Goal: Task Accomplishment & Management: Complete application form

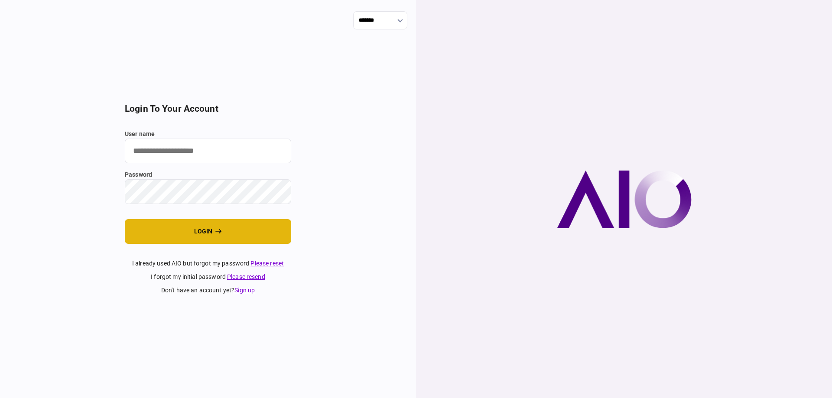
type input "*******"
click at [253, 244] on button "login" at bounding box center [208, 231] width 166 height 25
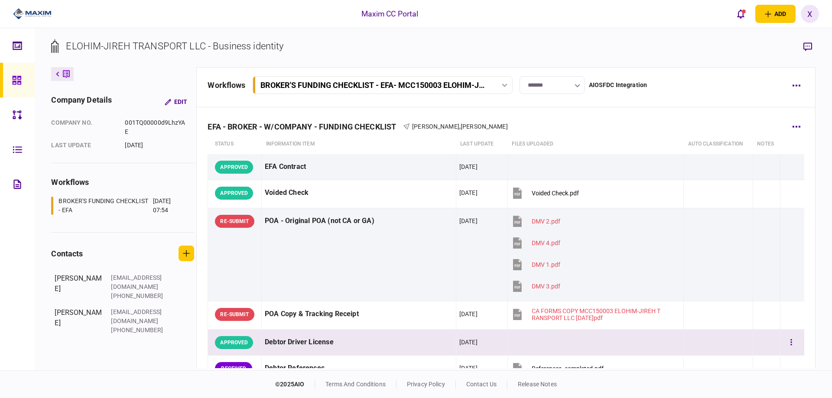
scroll to position [87, 0]
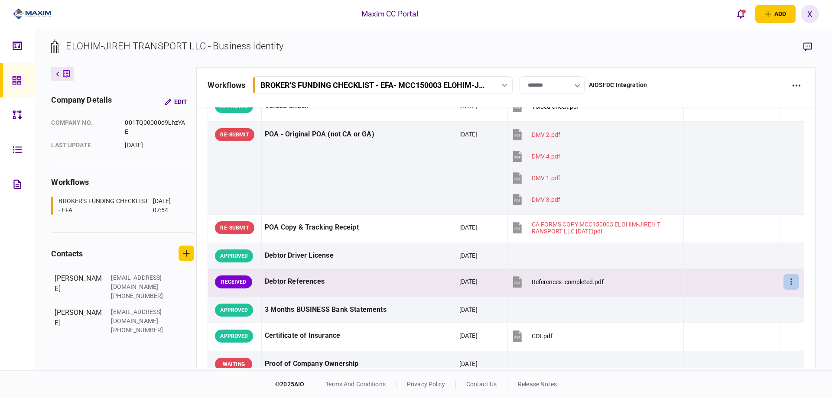
click at [788, 285] on button "button" at bounding box center [792, 282] width 16 height 16
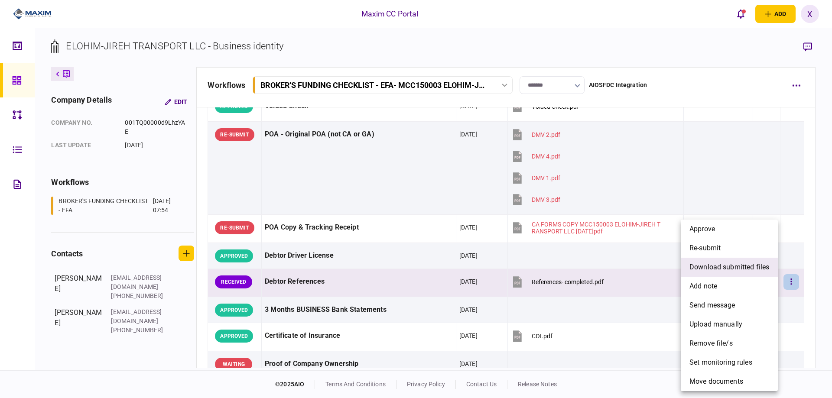
click at [736, 265] on span "download submitted files" at bounding box center [730, 267] width 80 height 10
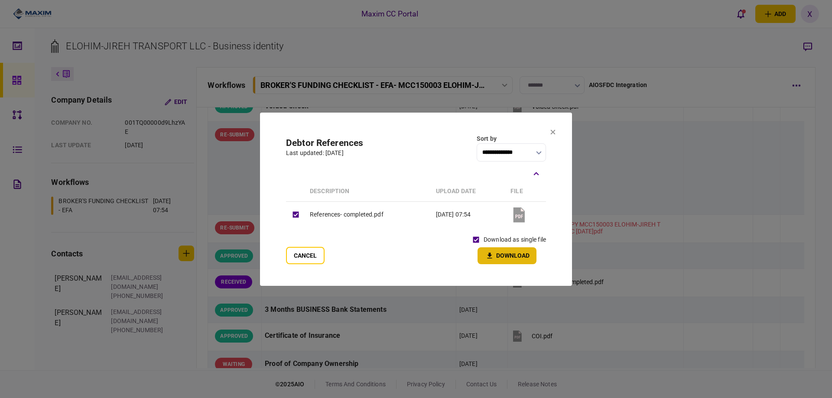
click at [495, 254] on button "Download" at bounding box center [507, 256] width 59 height 17
click at [304, 255] on button "Cancel" at bounding box center [305, 255] width 39 height 17
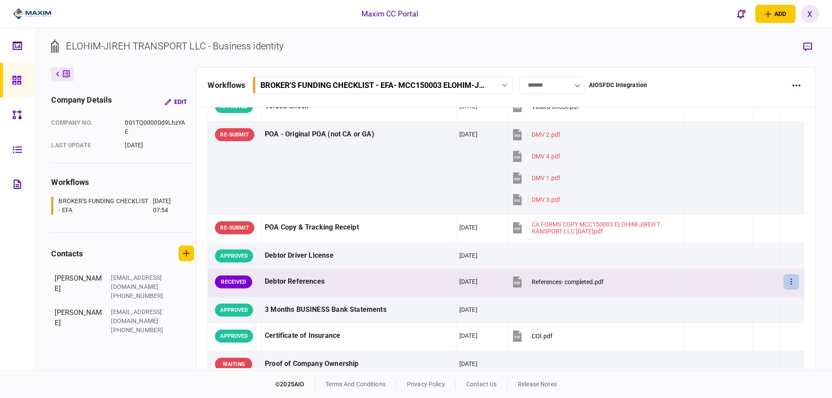
click at [787, 284] on button "button" at bounding box center [792, 282] width 16 height 16
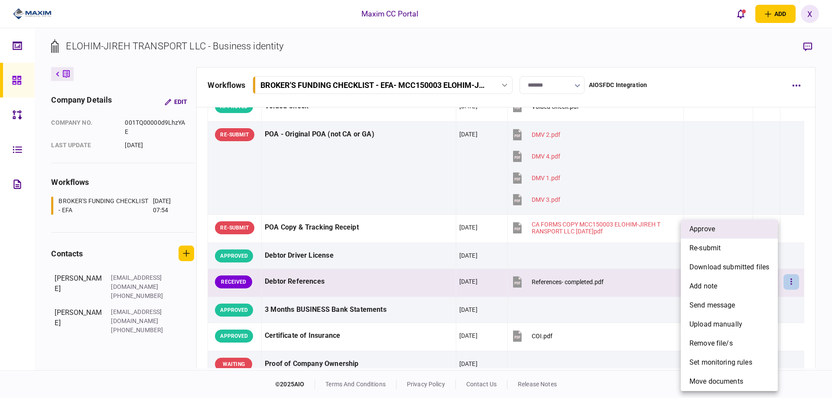
click at [740, 235] on li "approve" at bounding box center [729, 229] width 97 height 19
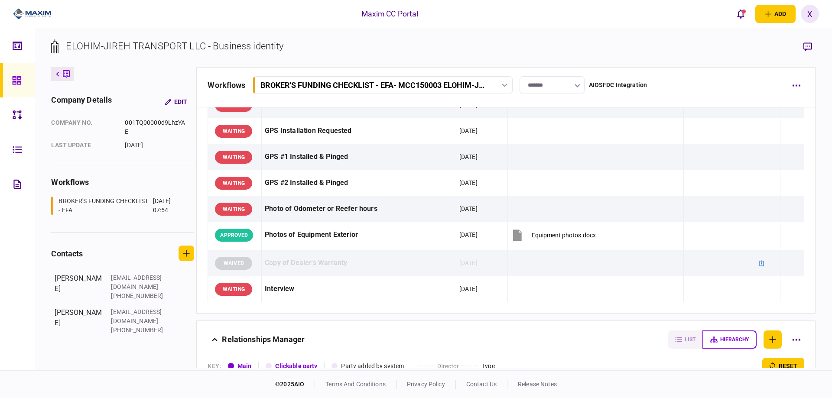
scroll to position [792, 0]
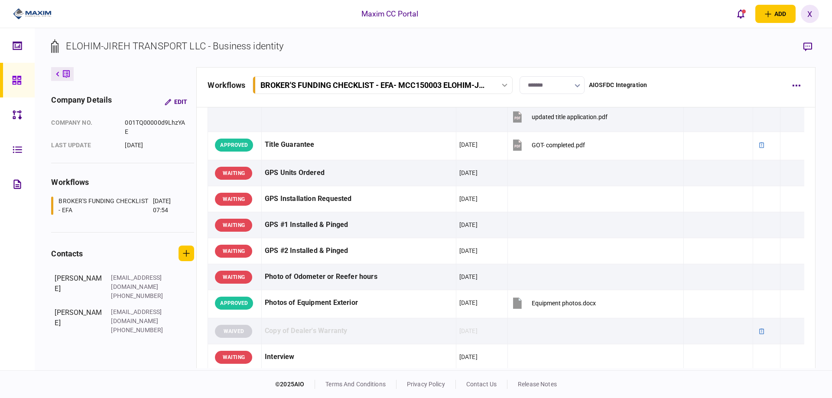
click at [41, 12] on img at bounding box center [32, 13] width 39 height 13
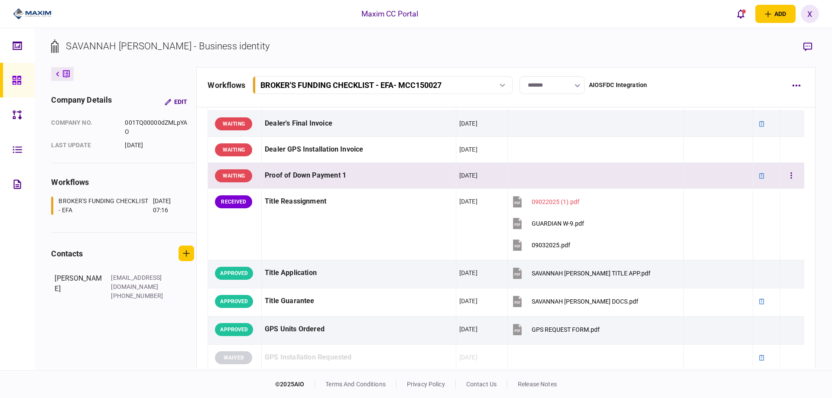
scroll to position [433, 0]
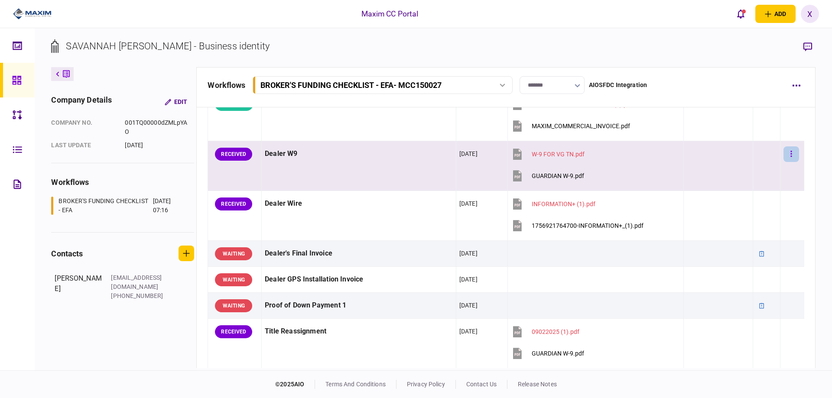
click at [791, 153] on button "button" at bounding box center [792, 155] width 16 height 16
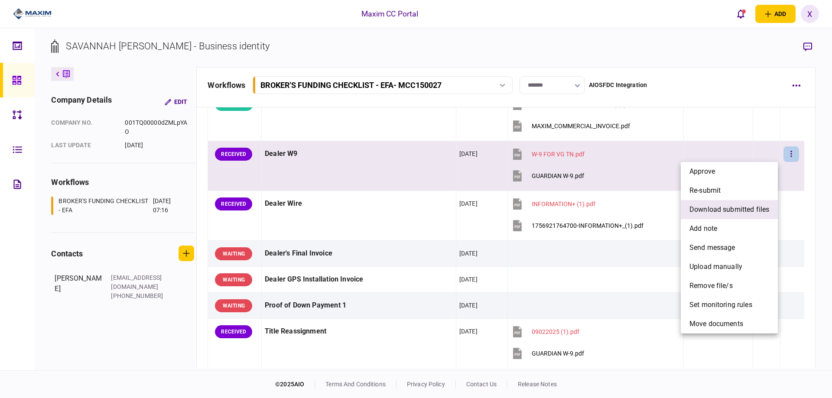
click at [729, 214] on span "download submitted files" at bounding box center [730, 210] width 80 height 10
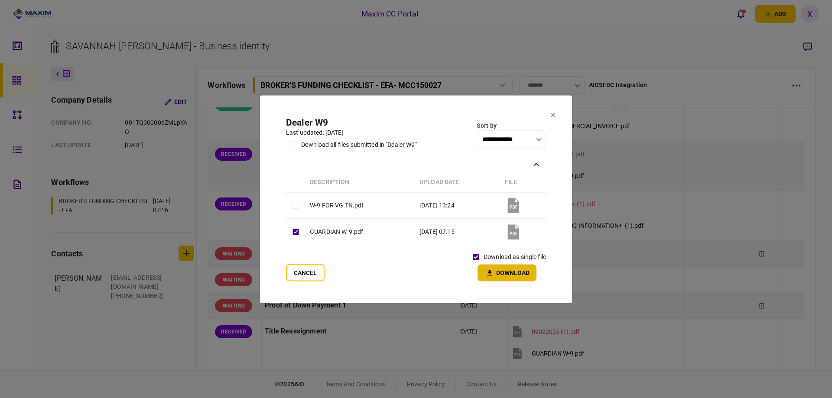
click at [517, 273] on button "Download" at bounding box center [507, 272] width 59 height 17
click at [553, 115] on icon at bounding box center [553, 115] width 5 height 5
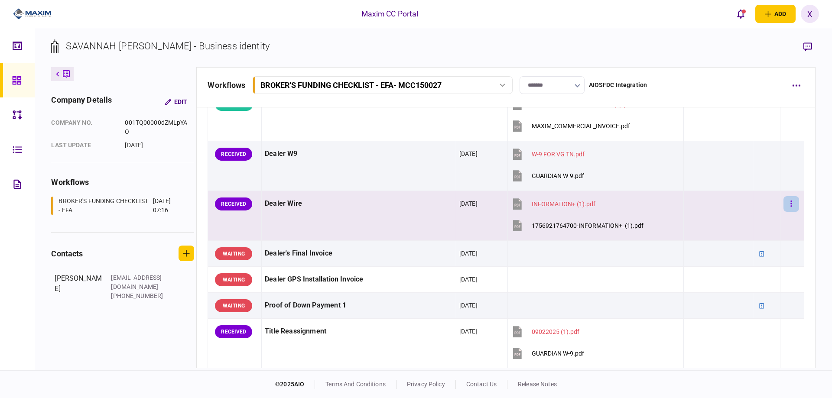
click at [789, 211] on button "button" at bounding box center [792, 204] width 16 height 16
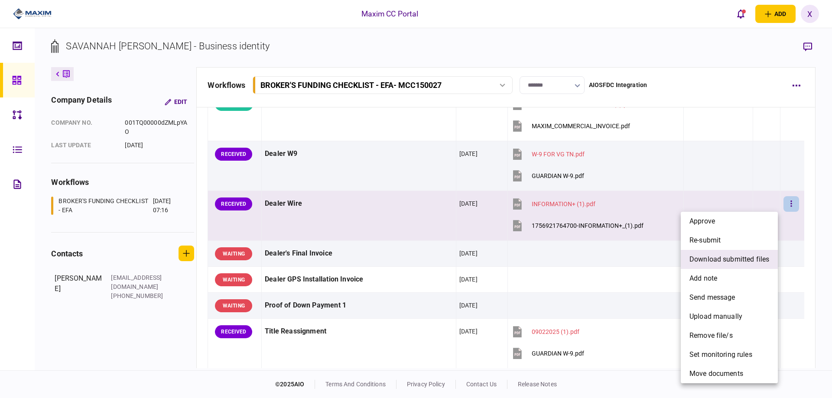
click at [729, 256] on span "download submitted files" at bounding box center [730, 259] width 80 height 10
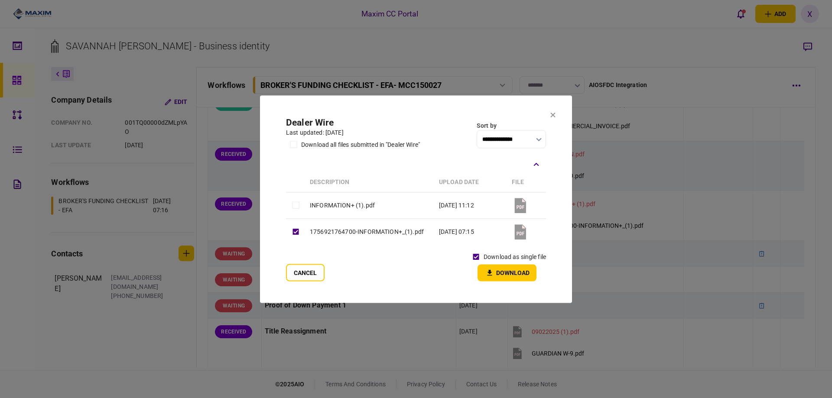
click at [505, 274] on button "Download" at bounding box center [507, 272] width 59 height 17
click at [561, 111] on section "**********" at bounding box center [416, 199] width 312 height 208
click at [557, 115] on section "**********" at bounding box center [416, 199] width 312 height 208
click at [554, 113] on icon at bounding box center [553, 114] width 5 height 5
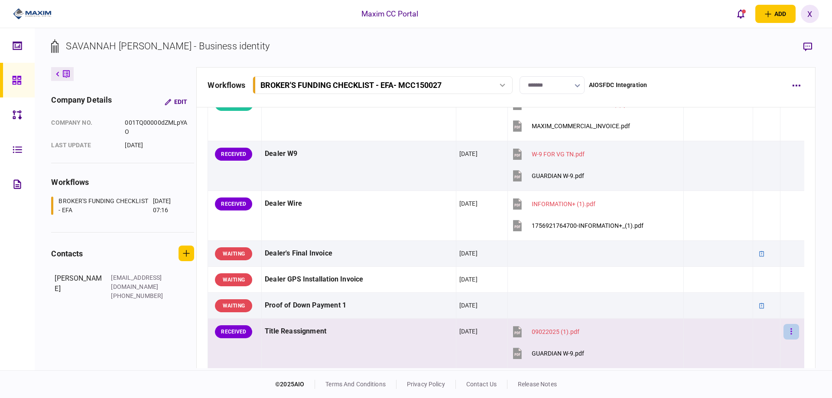
click at [789, 335] on button "button" at bounding box center [792, 332] width 16 height 16
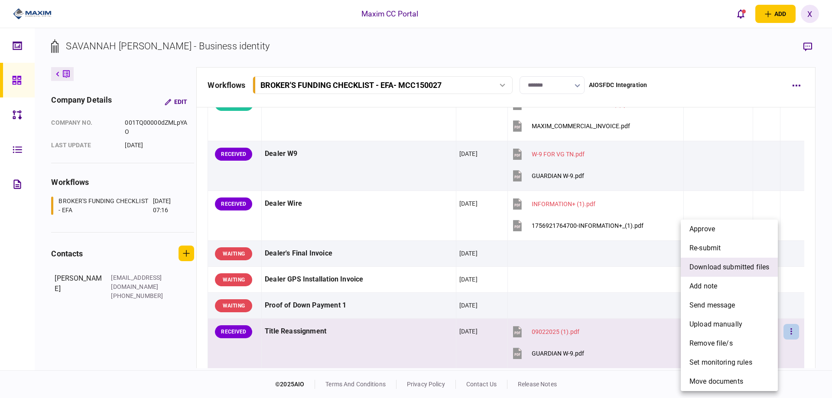
click at [730, 263] on span "download submitted files" at bounding box center [730, 267] width 80 height 10
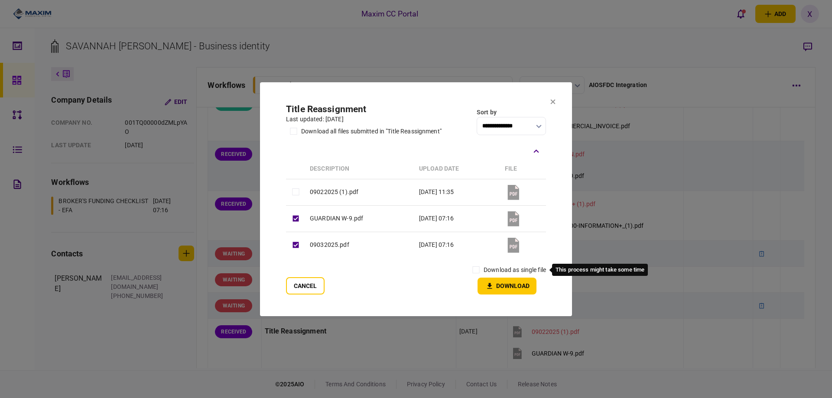
click at [493, 270] on label "download as single file" at bounding box center [515, 270] width 62 height 9
click at [494, 288] on icon "button" at bounding box center [490, 286] width 10 height 8
click at [550, 100] on section "**********" at bounding box center [416, 199] width 312 height 234
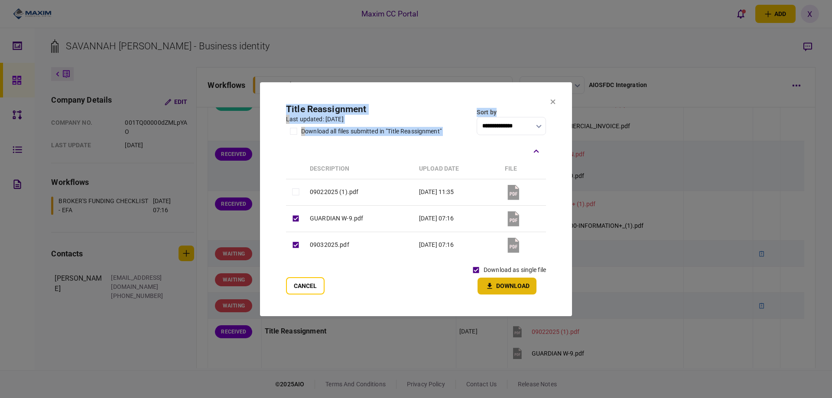
click at [553, 103] on section "**********" at bounding box center [416, 199] width 312 height 234
click at [552, 101] on icon at bounding box center [553, 101] width 5 height 5
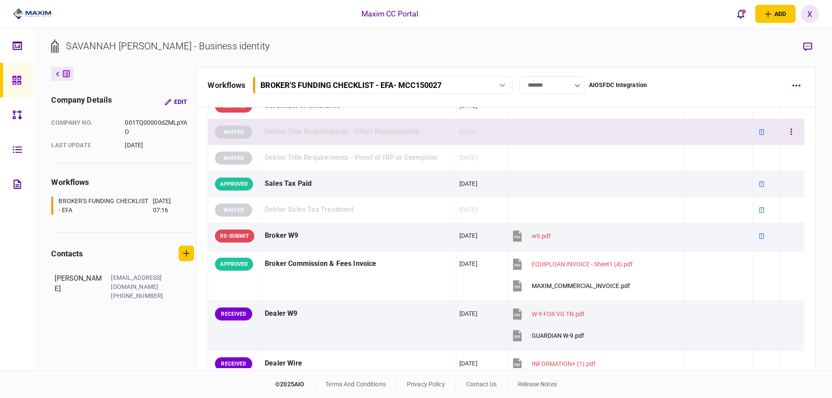
scroll to position [390, 0]
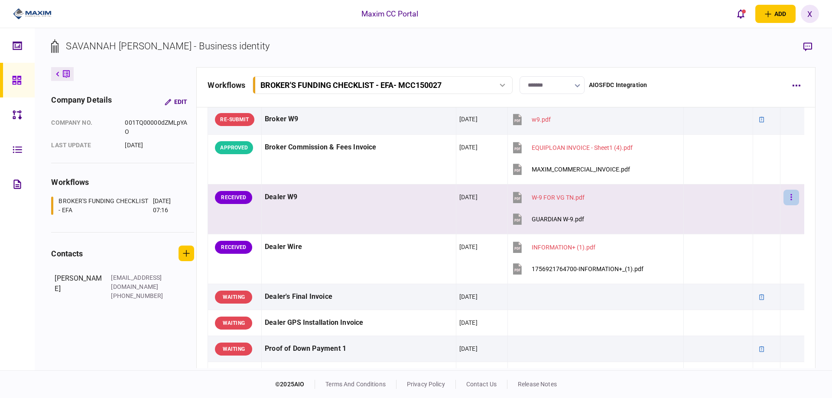
click at [791, 195] on icon "button" at bounding box center [792, 197] width 2 height 8
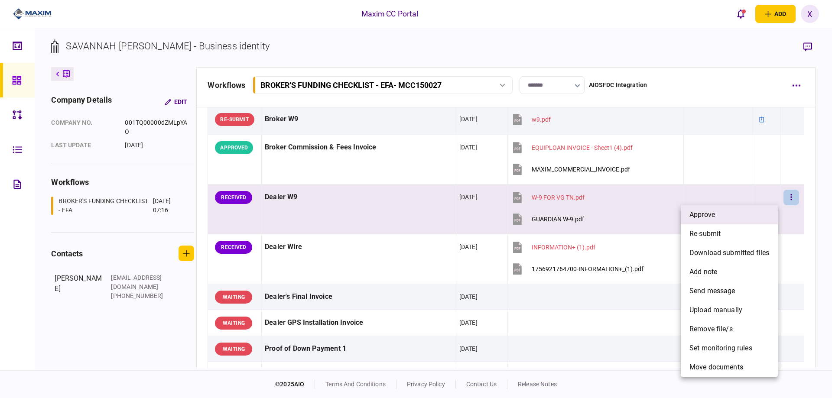
click at [746, 213] on li "approve" at bounding box center [729, 214] width 97 height 19
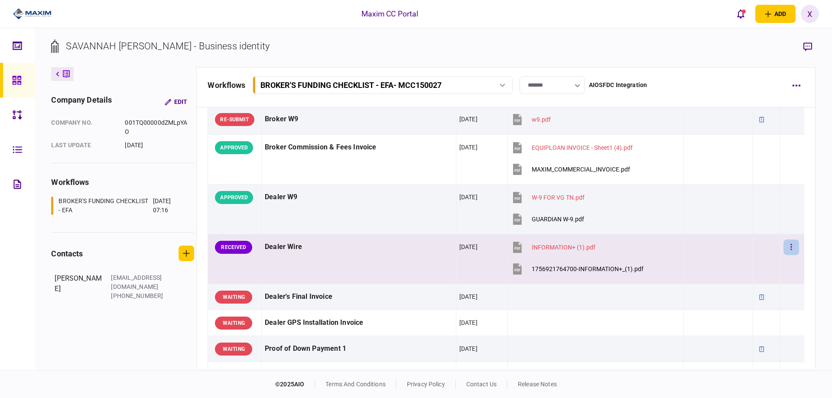
click at [789, 248] on button "button" at bounding box center [792, 248] width 16 height 16
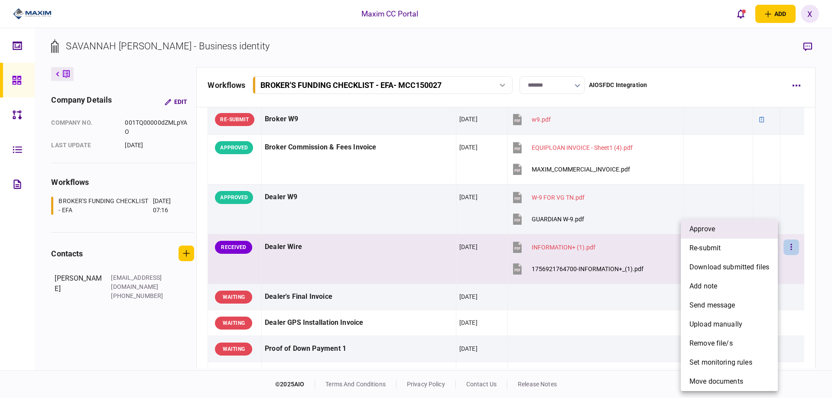
click at [746, 232] on li "approve" at bounding box center [729, 229] width 97 height 19
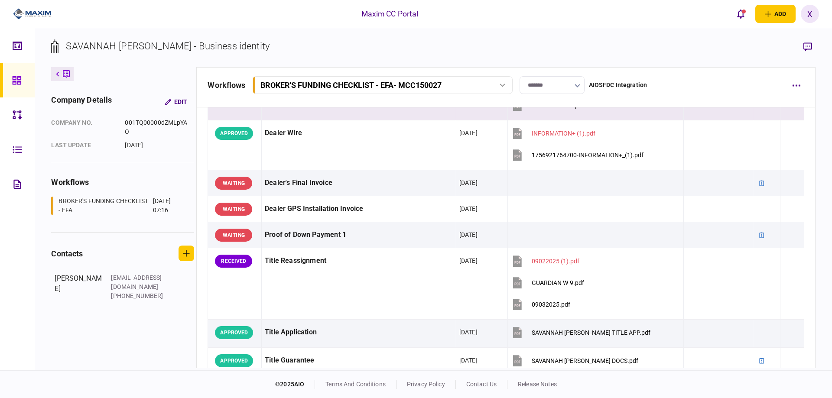
scroll to position [650, 0]
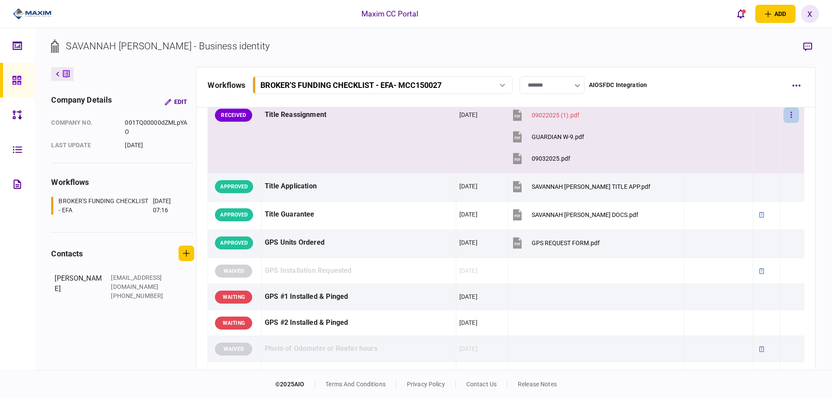
click at [784, 117] on button "button" at bounding box center [792, 116] width 16 height 16
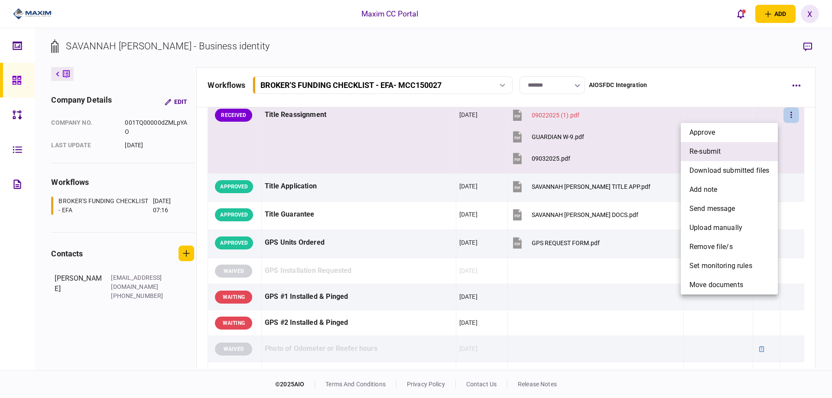
click at [744, 148] on li "re-submit" at bounding box center [729, 151] width 97 height 19
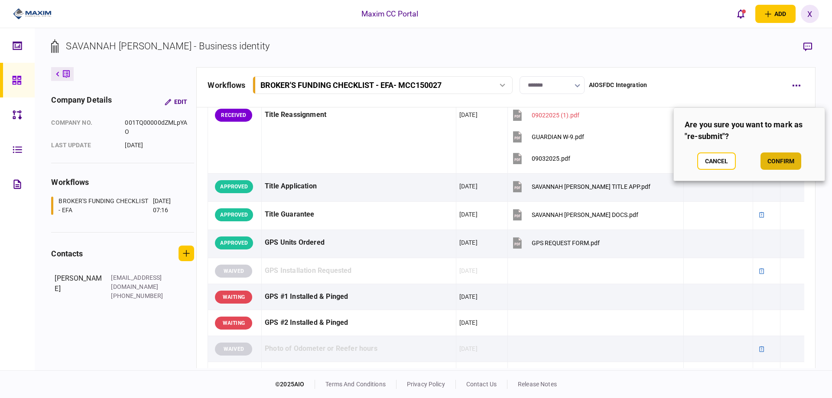
click at [780, 166] on button "confirm" at bounding box center [781, 161] width 41 height 17
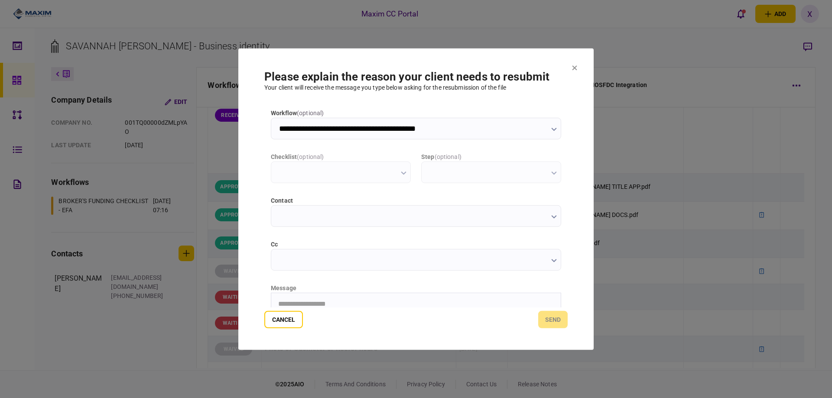
scroll to position [0, 0]
type input "**********"
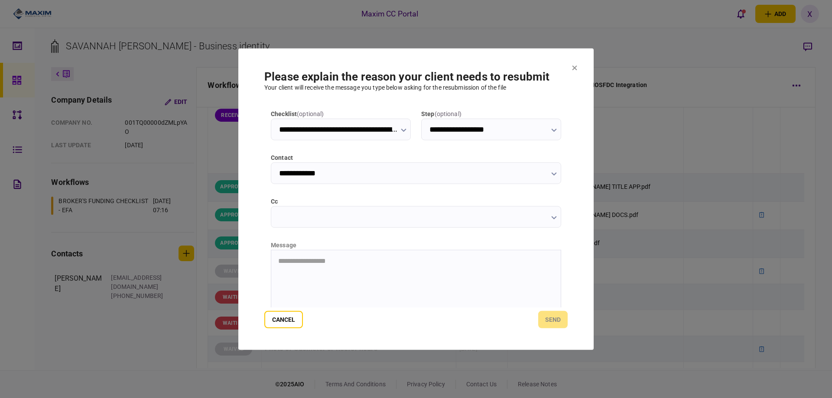
scroll to position [93, 0]
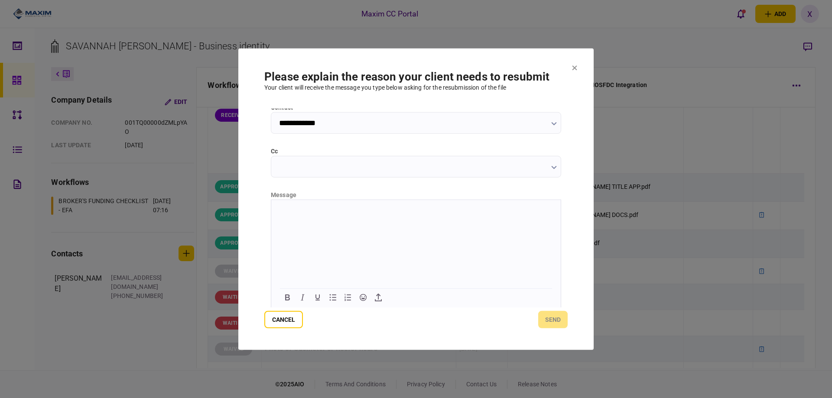
click at [304, 221] on html at bounding box center [416, 210] width 290 height 21
click at [544, 324] on button "send" at bounding box center [552, 319] width 29 height 17
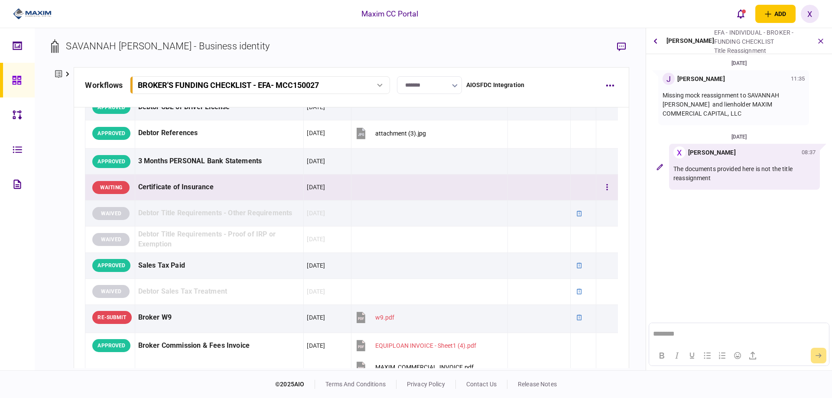
scroll to position [260, 0]
